Goal: Book appointment/travel/reservation

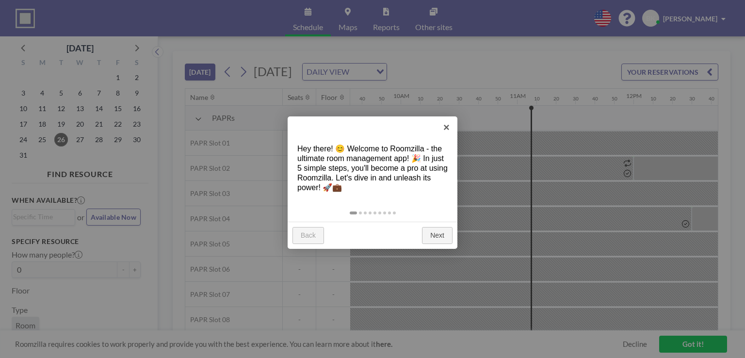
scroll to position [0, 1261]
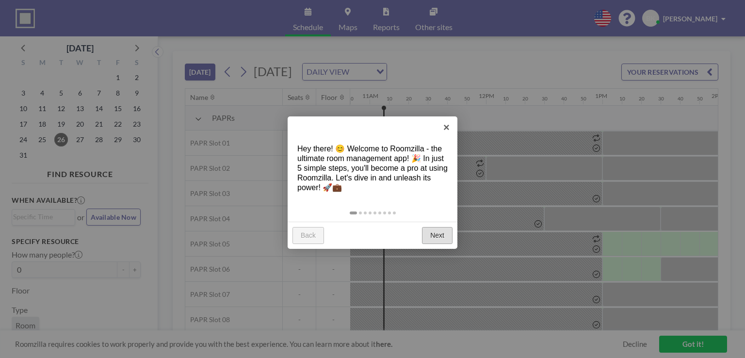
click at [442, 234] on link "Next" at bounding box center [437, 235] width 31 height 17
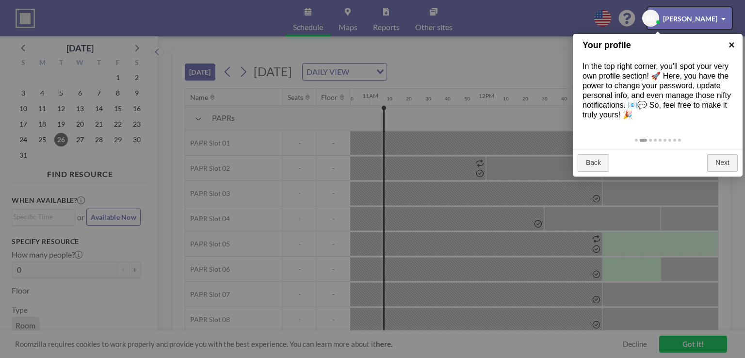
click at [728, 47] on link "×" at bounding box center [732, 45] width 22 height 22
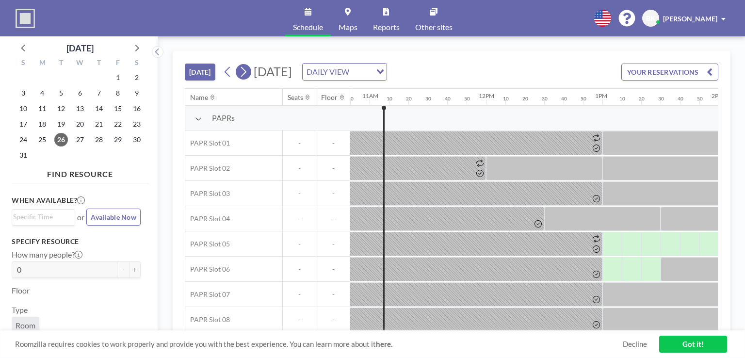
click at [246, 74] on icon at bounding box center [243, 72] width 9 height 15
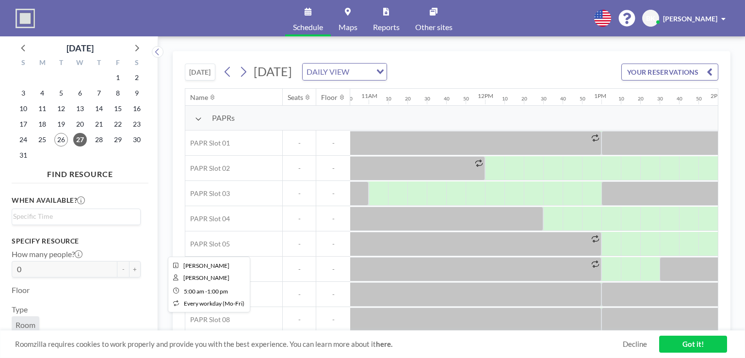
scroll to position [0, 1266]
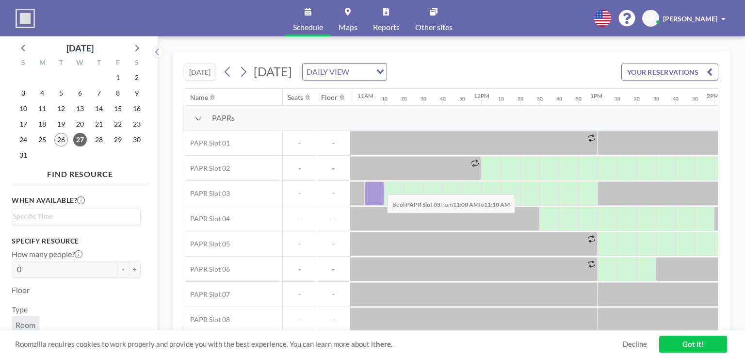
click at [379, 186] on div at bounding box center [374, 193] width 19 height 24
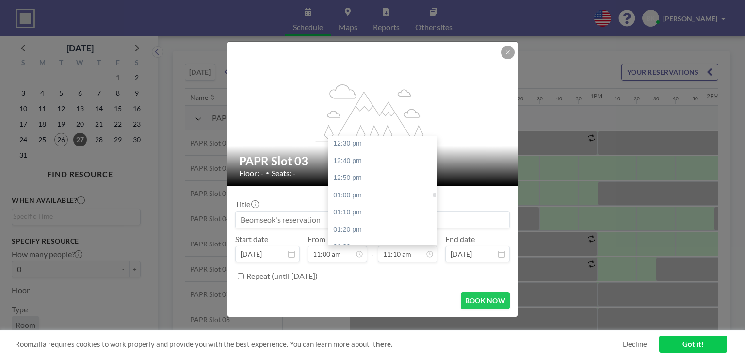
scroll to position [1296, 0]
click at [398, 192] on div "01:00 pm" at bounding box center [385, 195] width 114 height 17
type input "01:00 pm"
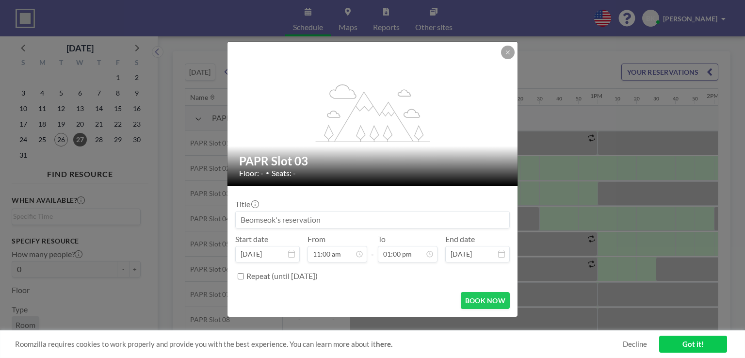
scroll to position [1347, 0]
click at [488, 295] on button "BOOK NOW" at bounding box center [485, 300] width 49 height 17
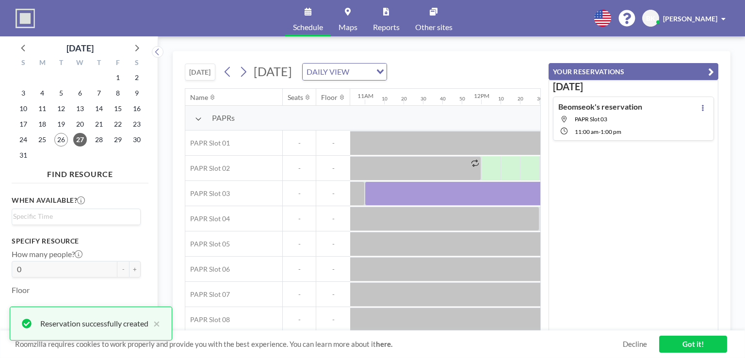
click at [699, 341] on link "Got it!" at bounding box center [693, 344] width 68 height 17
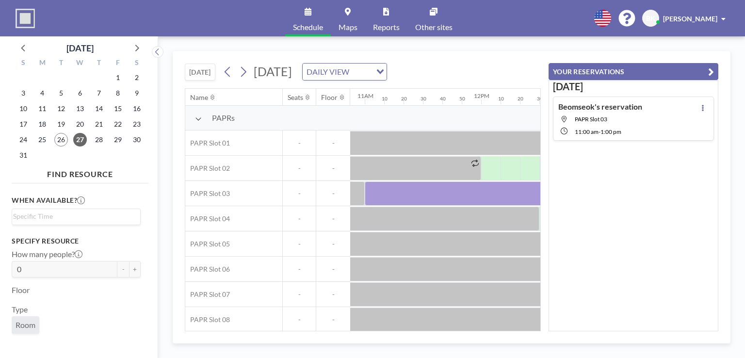
click at [692, 69] on button "YOUR RESERVATIONS" at bounding box center [634, 71] width 170 height 17
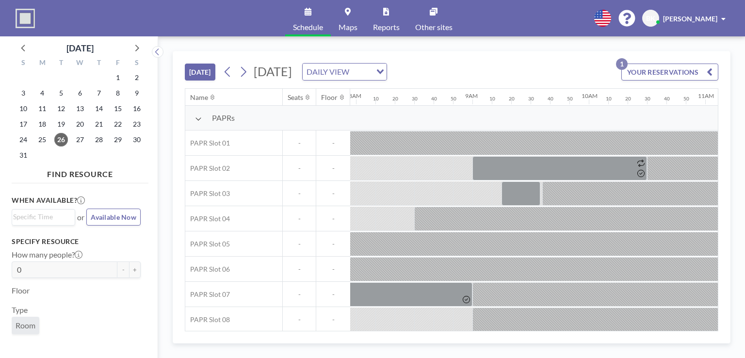
scroll to position [0, 1261]
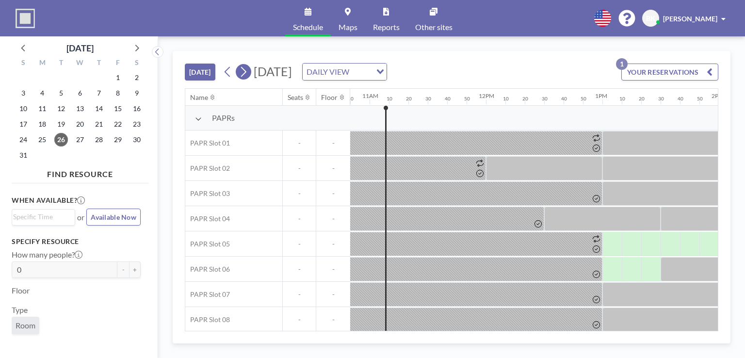
click at [244, 71] on icon at bounding box center [243, 72] width 9 height 15
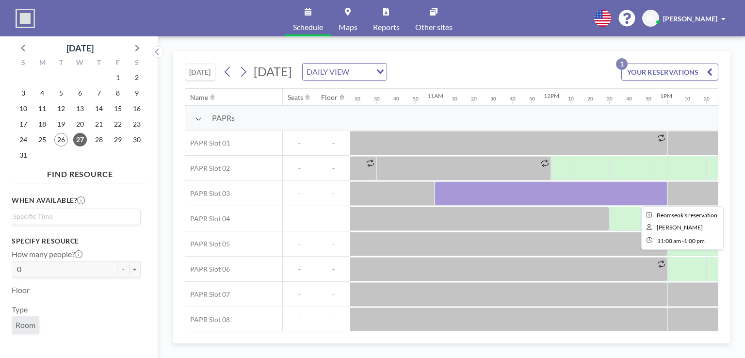
scroll to position [0, 1200]
